Goal: Task Accomplishment & Management: Manage account settings

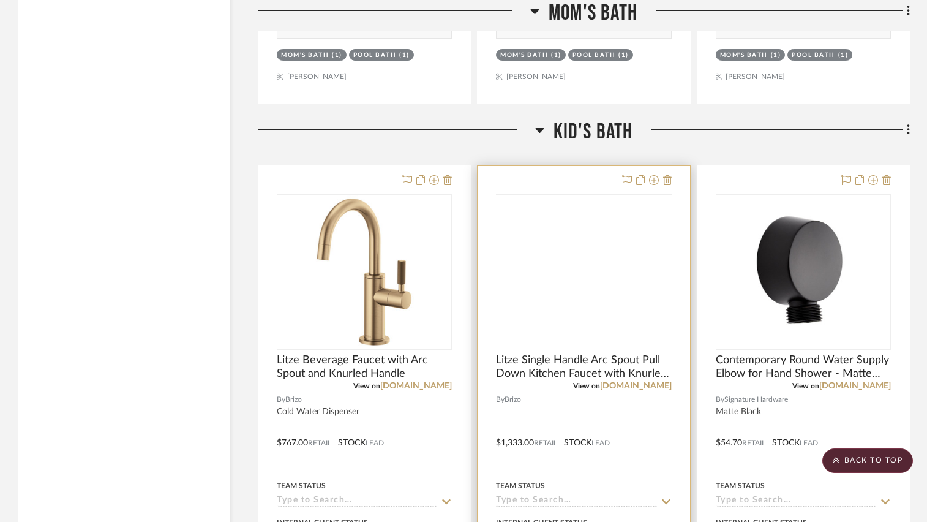
scroll to position [1470, 0]
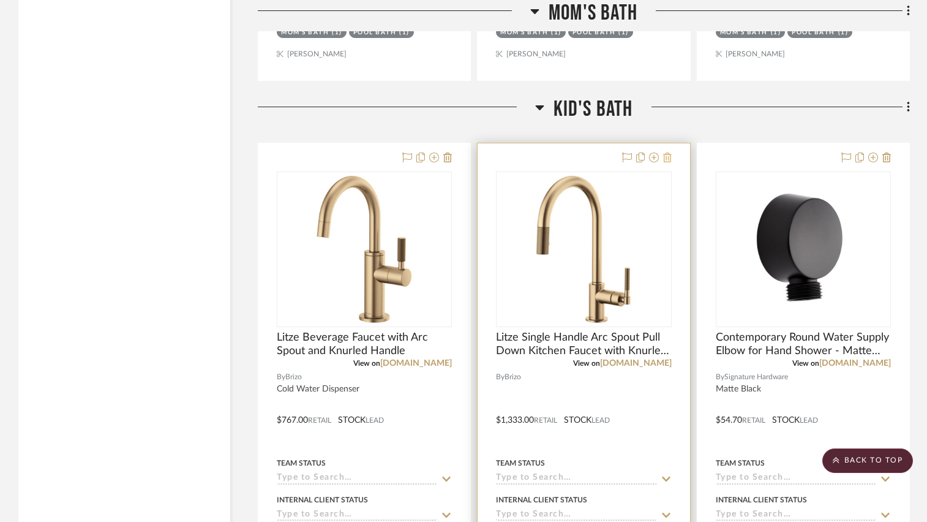
click at [669, 155] on icon at bounding box center [667, 157] width 9 height 10
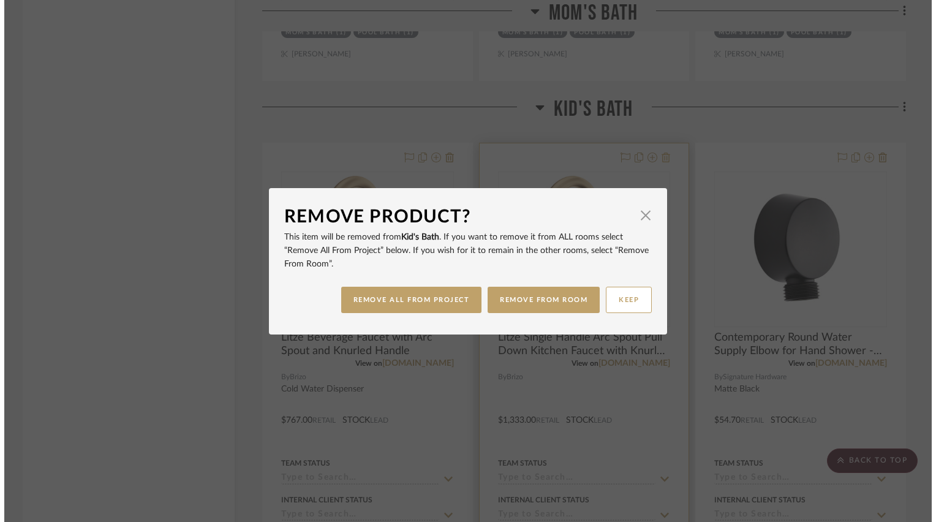
scroll to position [0, 0]
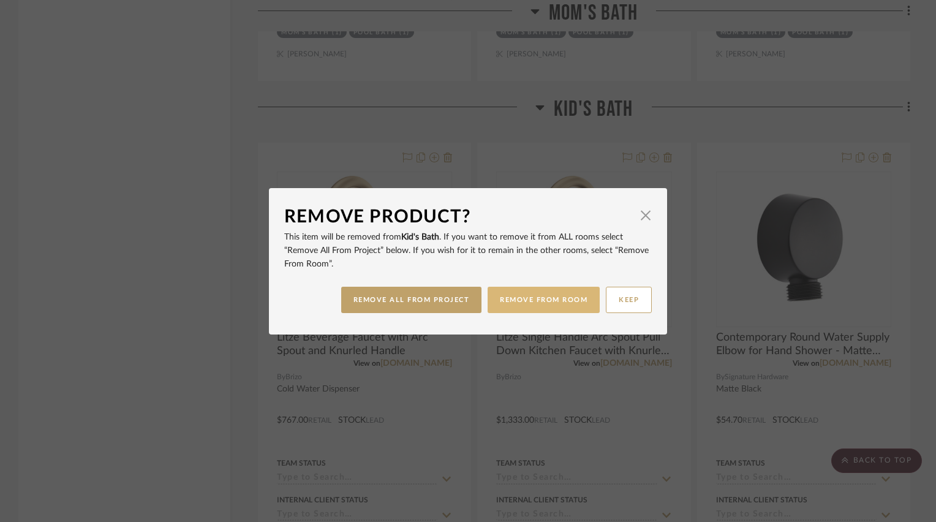
click at [531, 300] on button "REMOVE FROM ROOM" at bounding box center [543, 300] width 112 height 26
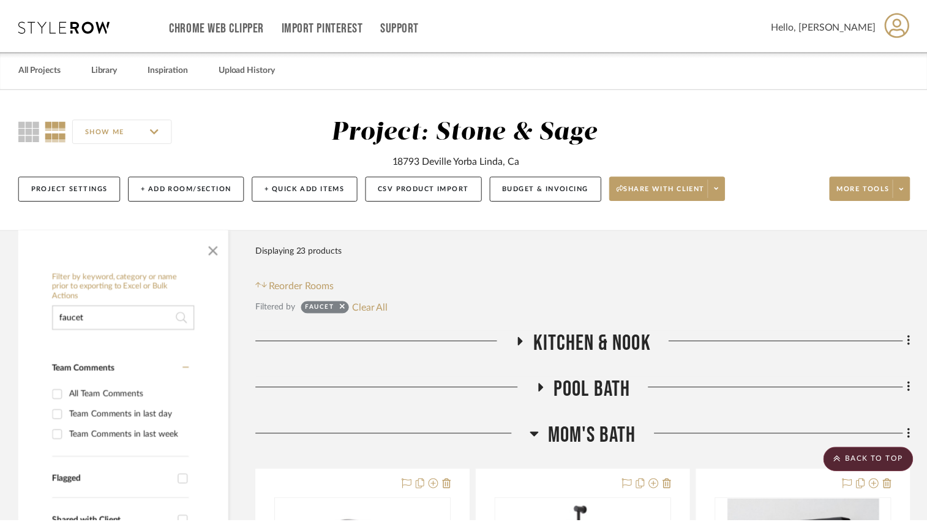
scroll to position [1470, 0]
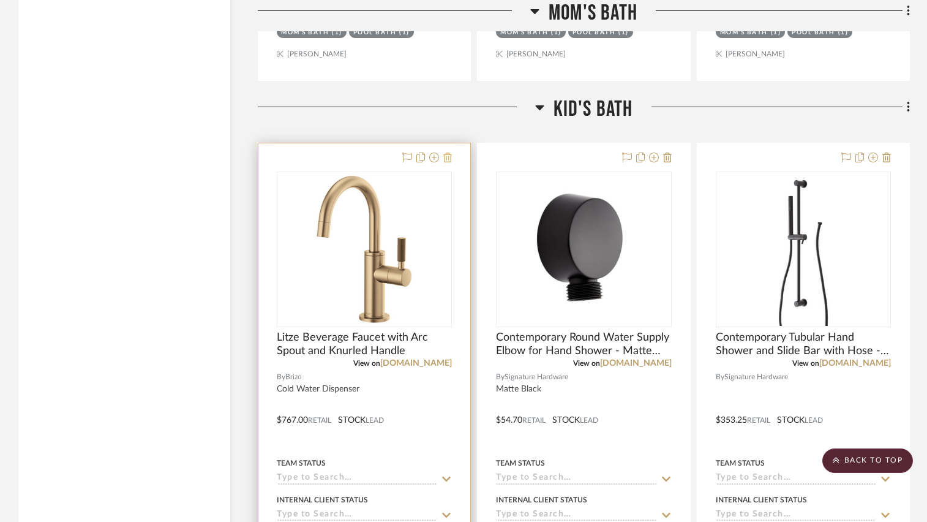
click at [448, 156] on icon at bounding box center [447, 157] width 9 height 10
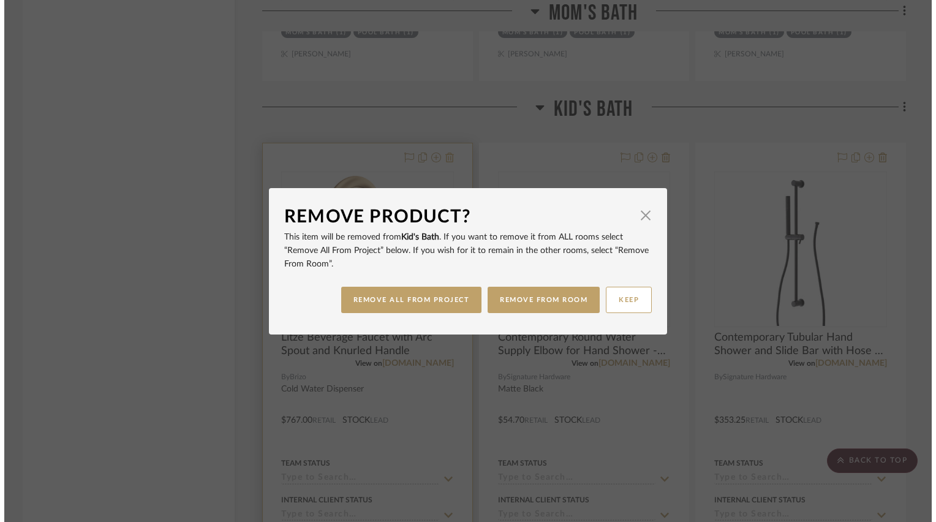
scroll to position [0, 0]
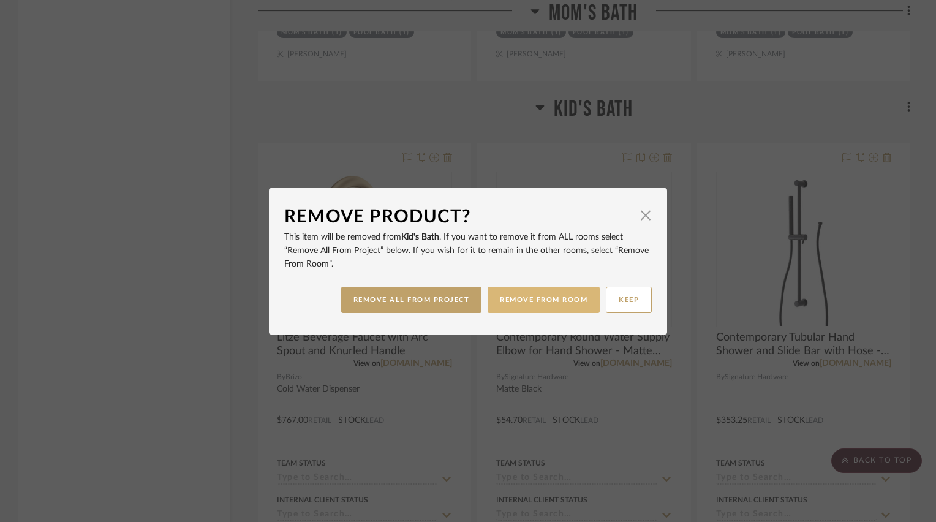
click at [515, 299] on button "REMOVE FROM ROOM" at bounding box center [543, 300] width 112 height 26
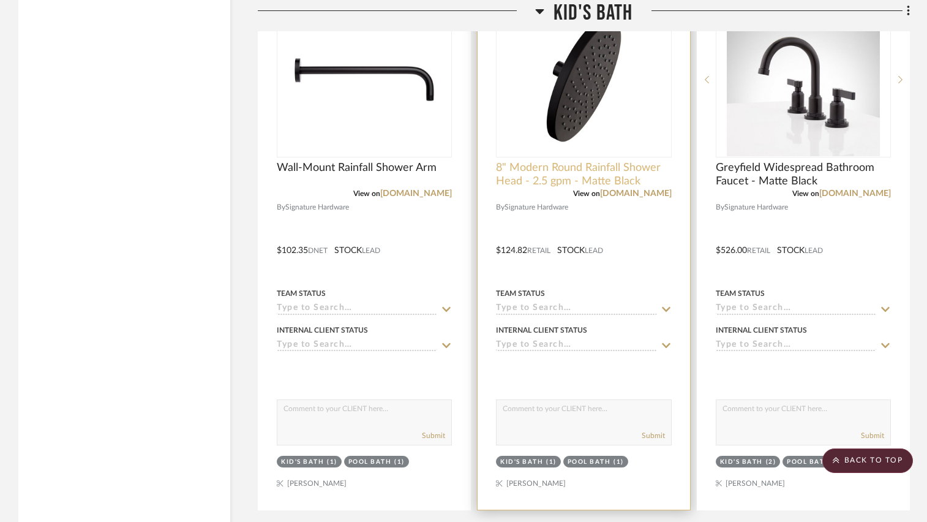
scroll to position [2252, 0]
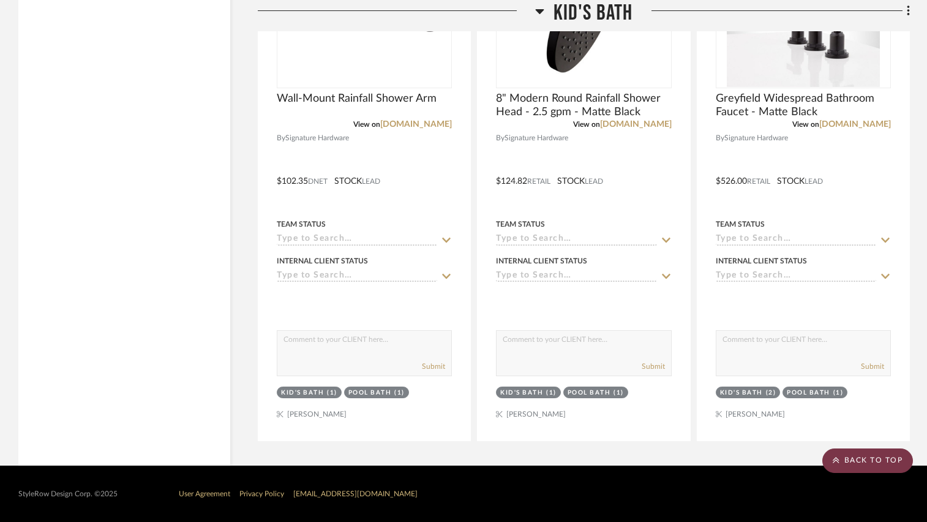
click at [846, 464] on scroll-to-top-button "BACK TO TOP" at bounding box center [867, 460] width 91 height 24
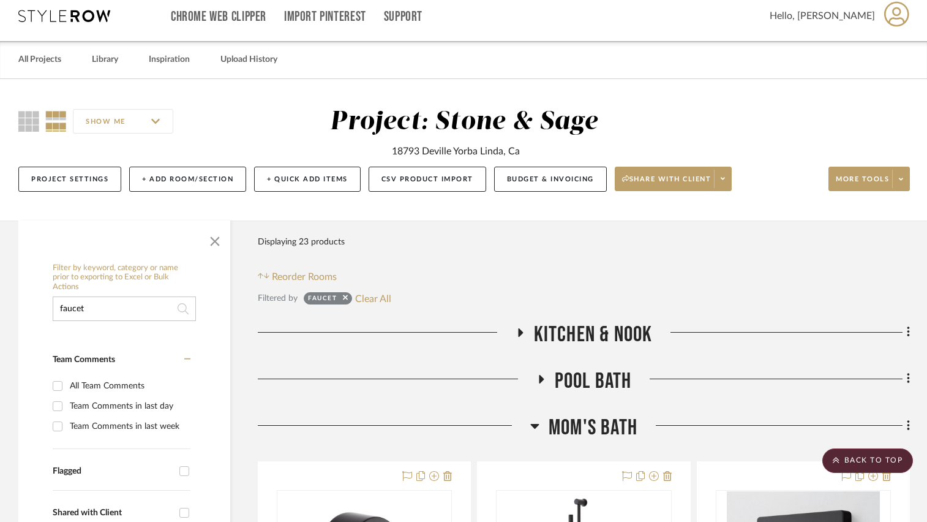
scroll to position [0, 0]
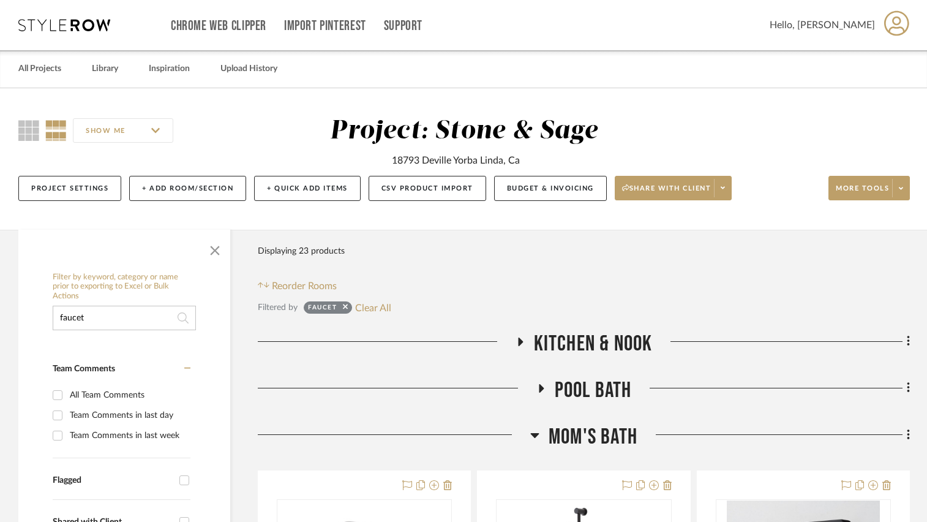
click at [520, 341] on icon at bounding box center [520, 341] width 5 height 9
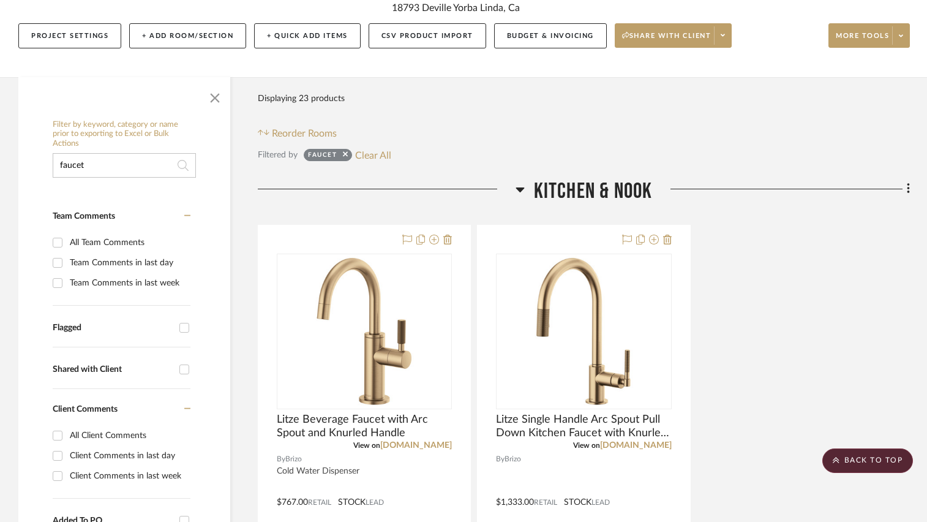
scroll to position [122, 0]
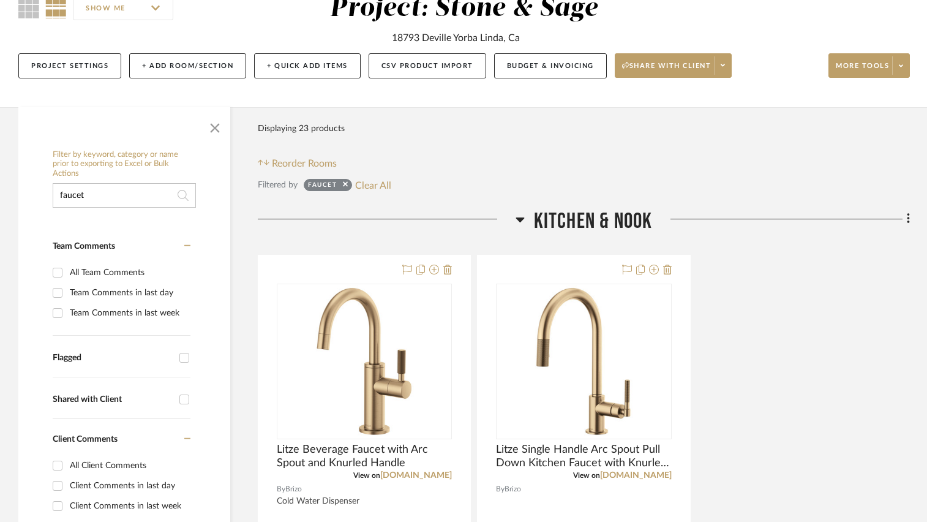
click at [141, 192] on input "faucet" at bounding box center [124, 195] width 143 height 24
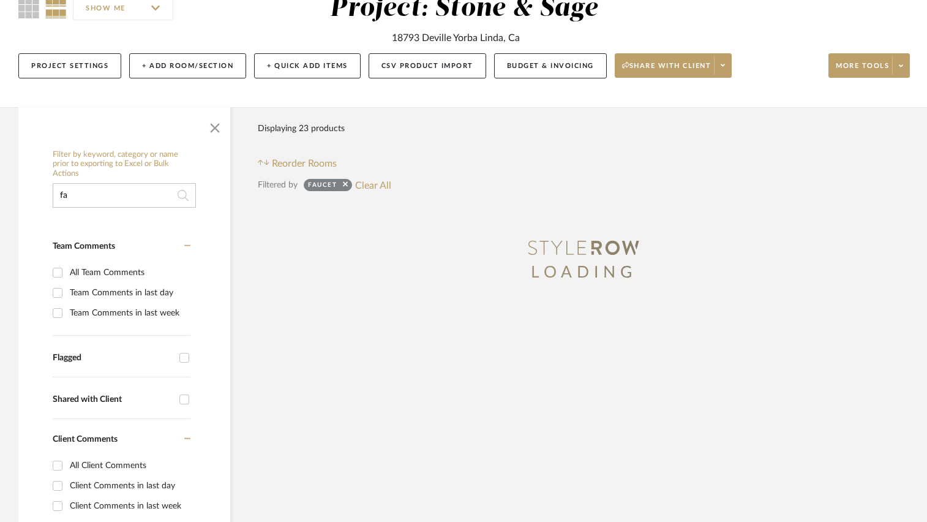
type input "f"
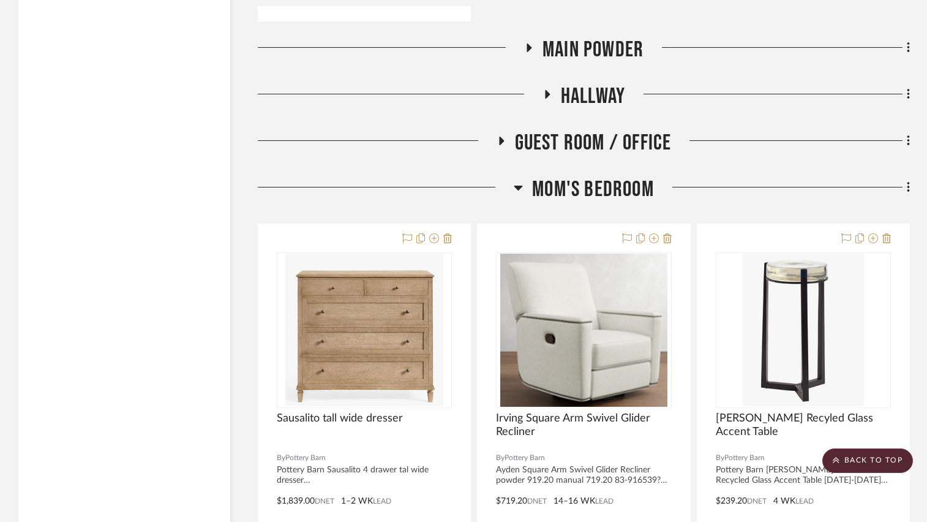
scroll to position [3055, 0]
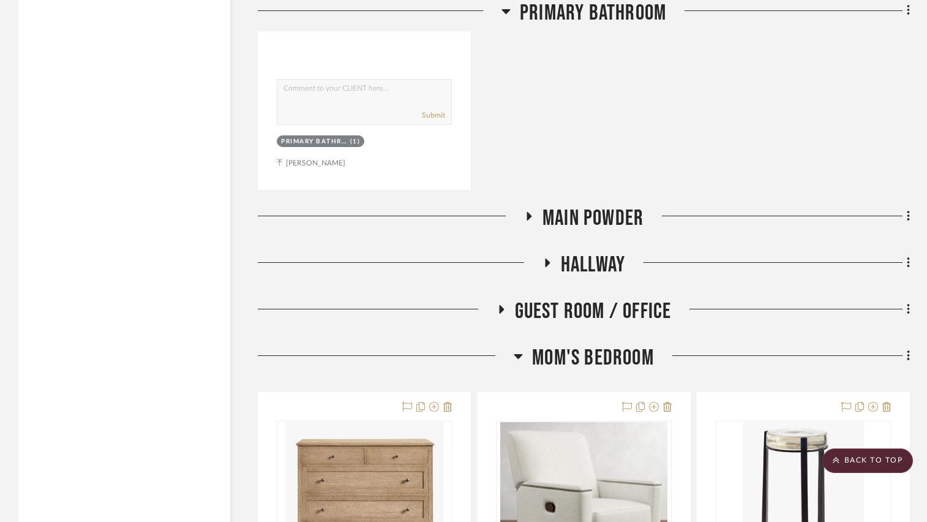
click at [505, 309] on icon at bounding box center [501, 309] width 15 height 9
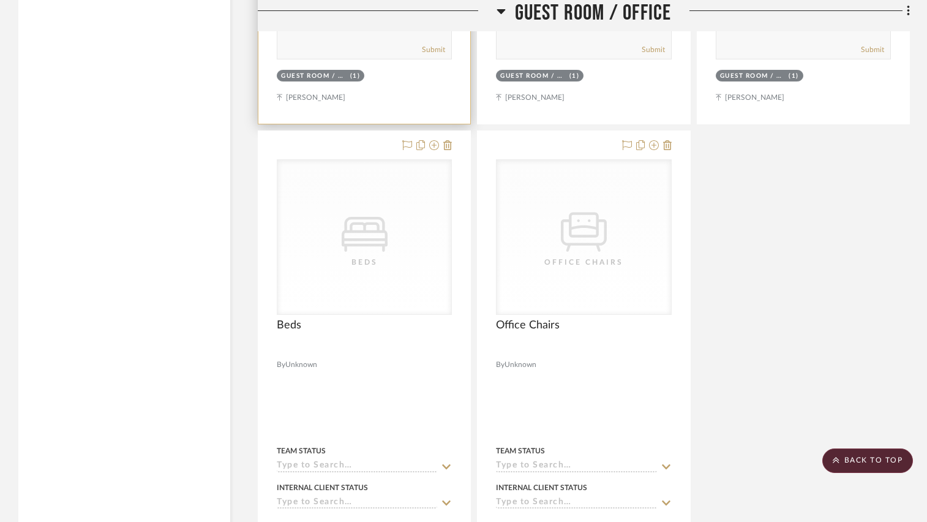
scroll to position [3912, 0]
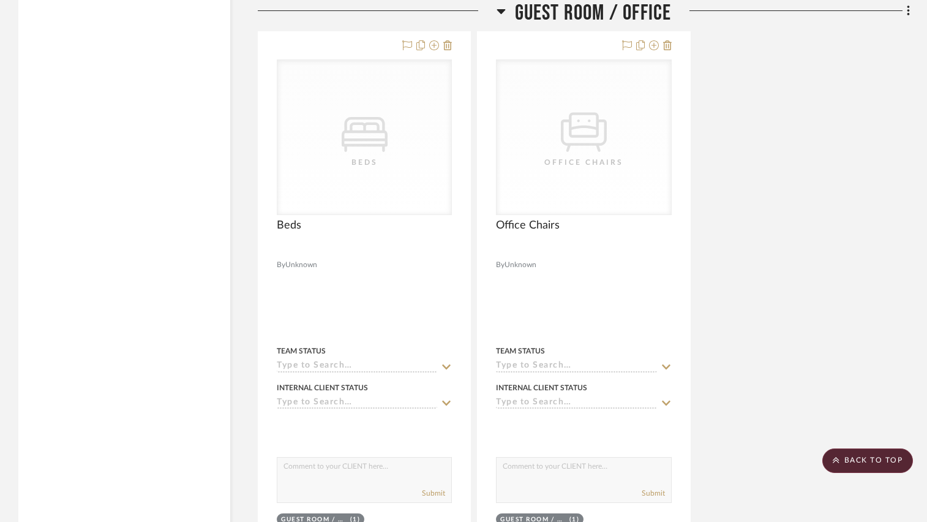
click at [503, 10] on icon at bounding box center [501, 11] width 9 height 5
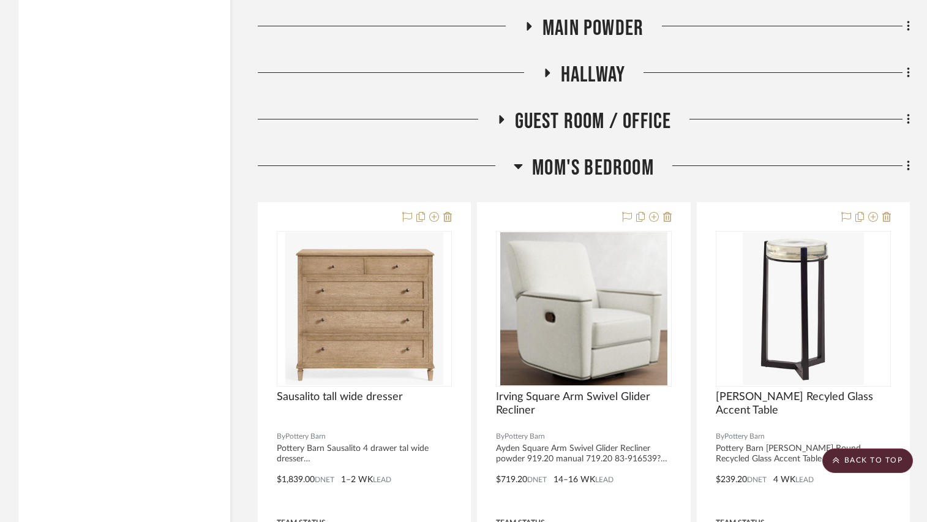
scroll to position [3239, 0]
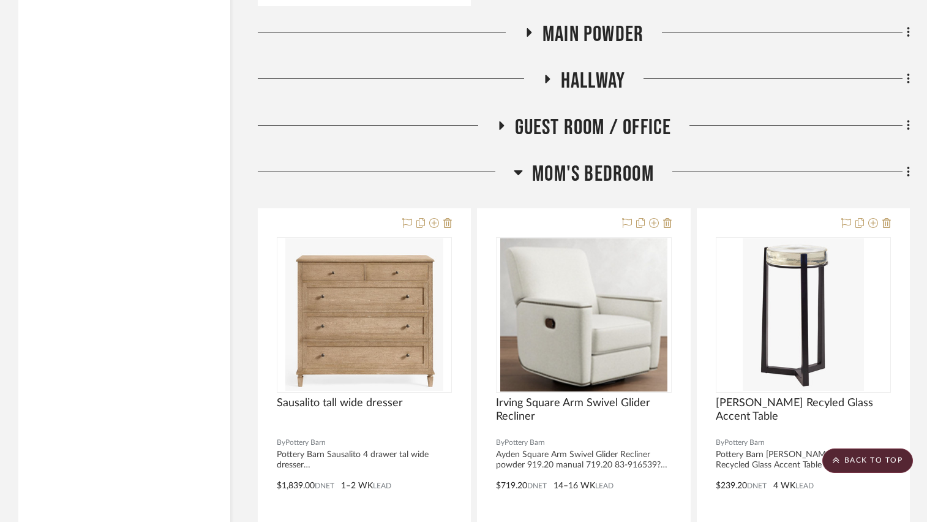
click at [518, 171] on icon at bounding box center [518, 172] width 9 height 5
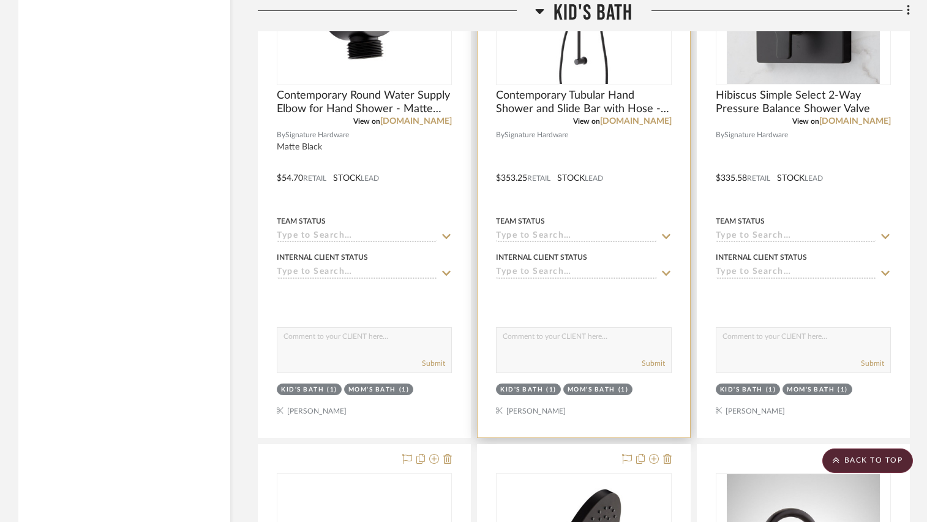
scroll to position [4769, 0]
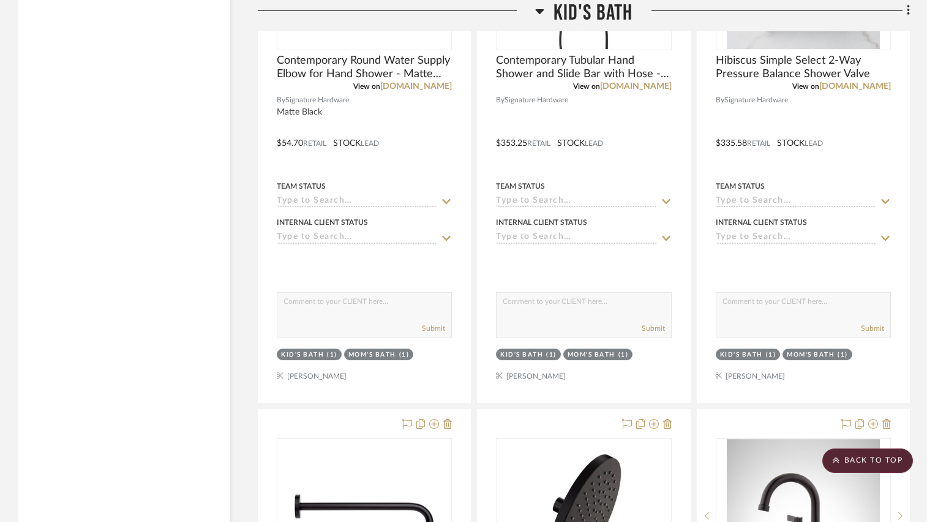
click at [539, 6] on icon at bounding box center [539, 11] width 9 height 15
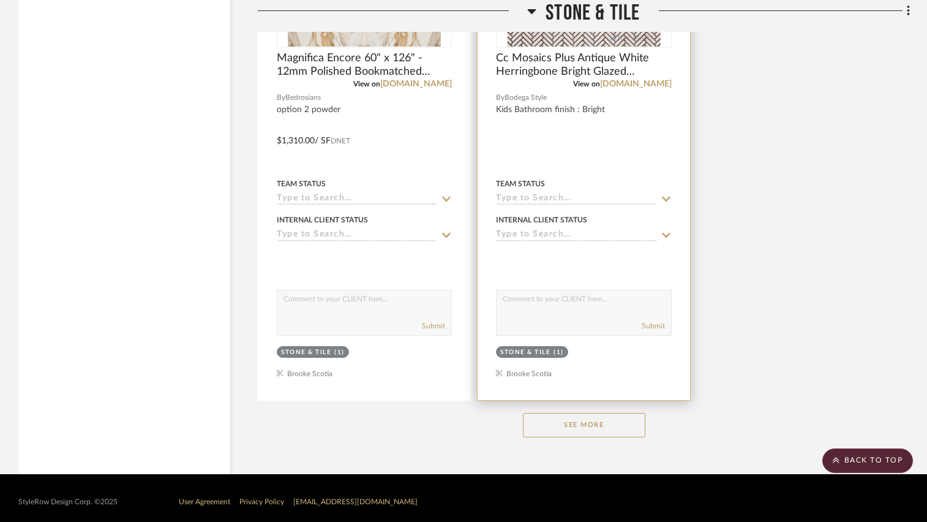
scroll to position [6207, 0]
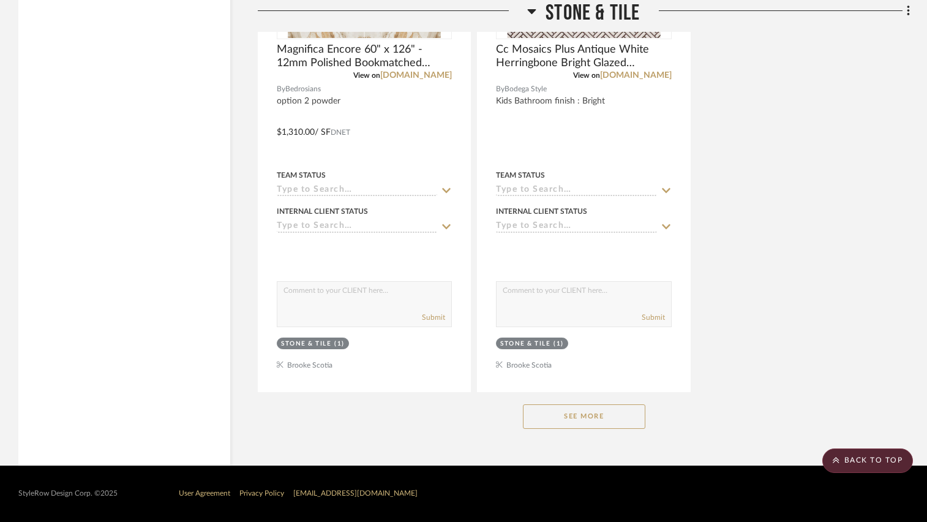
click at [565, 421] on button "See More" at bounding box center [584, 416] width 122 height 24
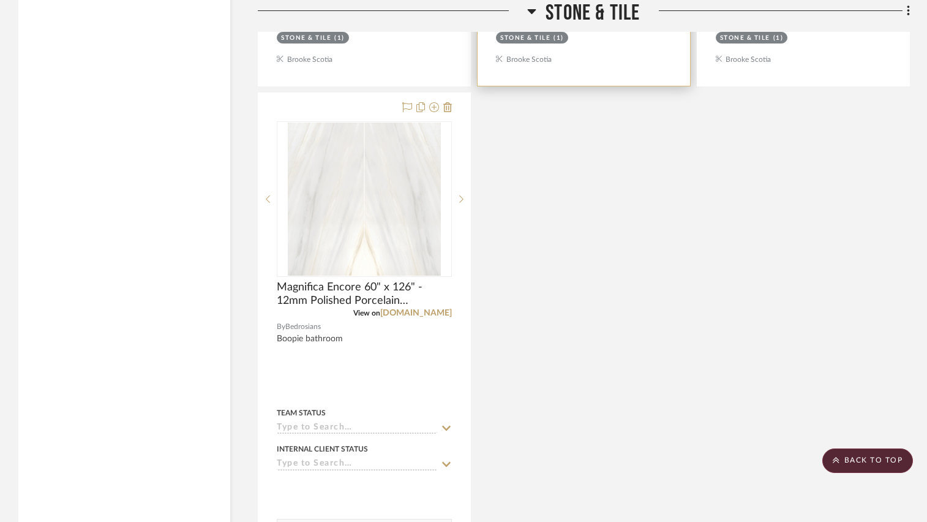
scroll to position [7064, 0]
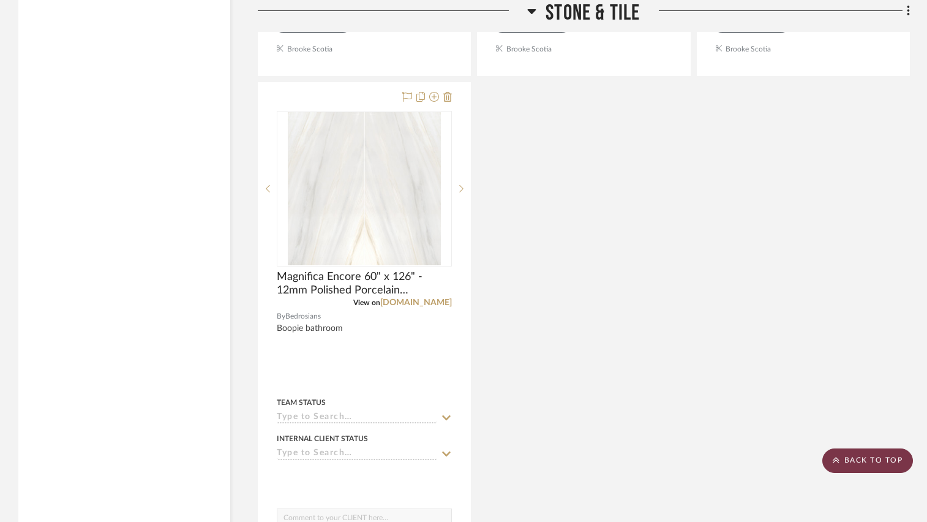
click at [850, 456] on scroll-to-top-button "BACK TO TOP" at bounding box center [867, 460] width 91 height 24
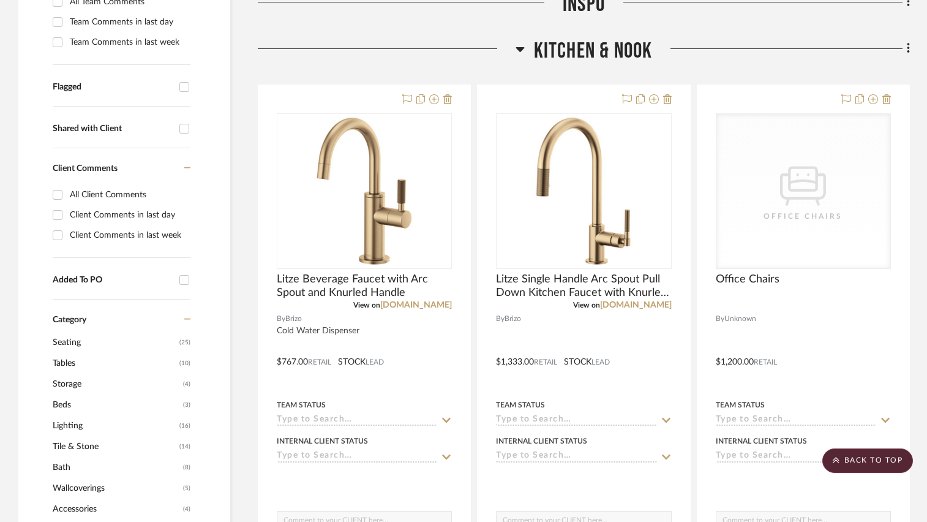
scroll to position [0, 0]
